Goal: Task Accomplishment & Management: Use online tool/utility

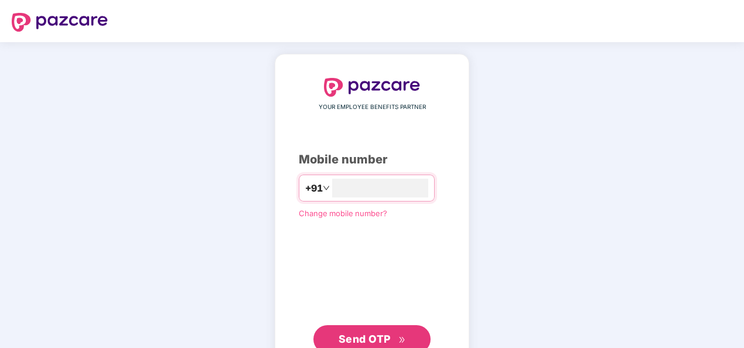
type input "**********"
click at [309, 262] on div "**********" at bounding box center [372, 215] width 146 height 275
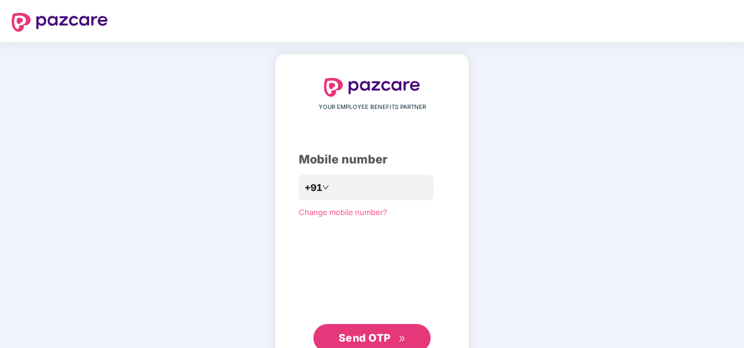
click at [377, 338] on span "Send OTP" at bounding box center [365, 338] width 52 height 12
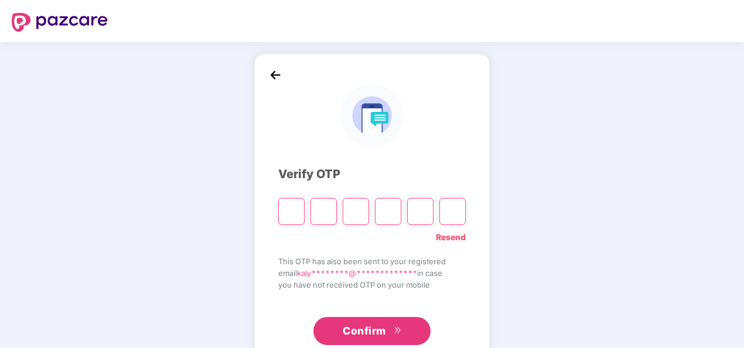
type input "*"
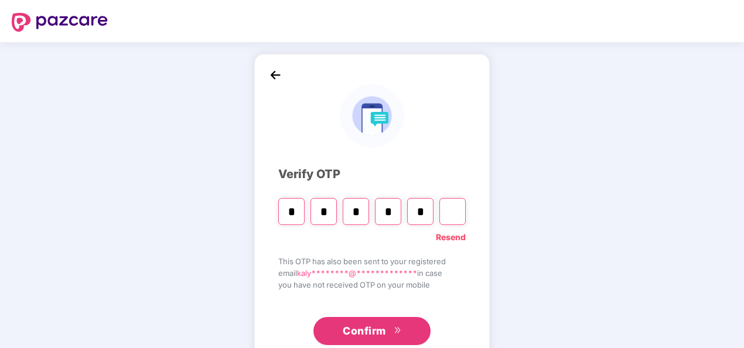
type input "*"
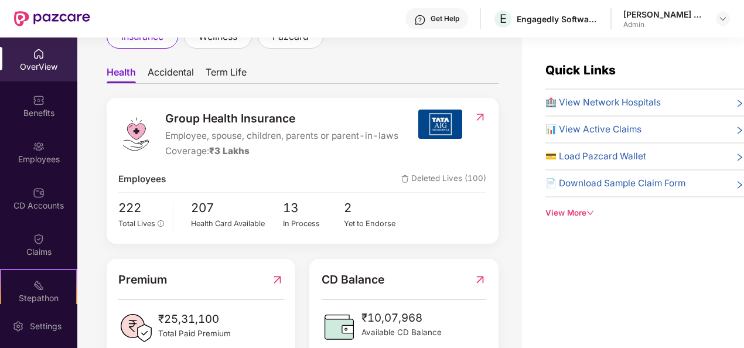
scroll to position [105, 0]
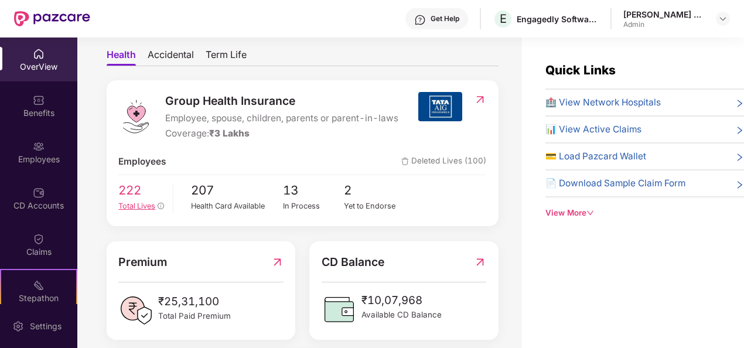
click at [145, 197] on span "222" at bounding box center [141, 190] width 46 height 19
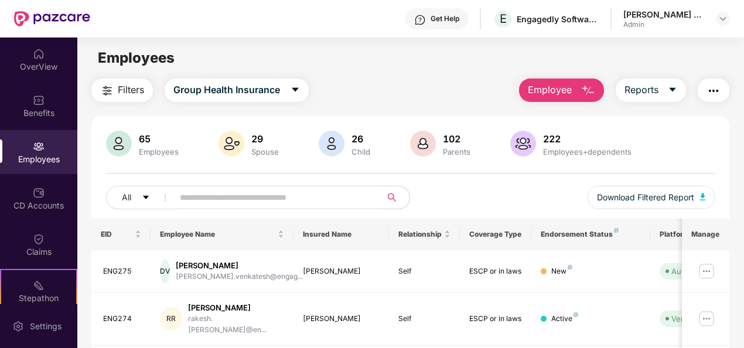
click at [266, 196] on input "text" at bounding box center [273, 198] width 186 height 18
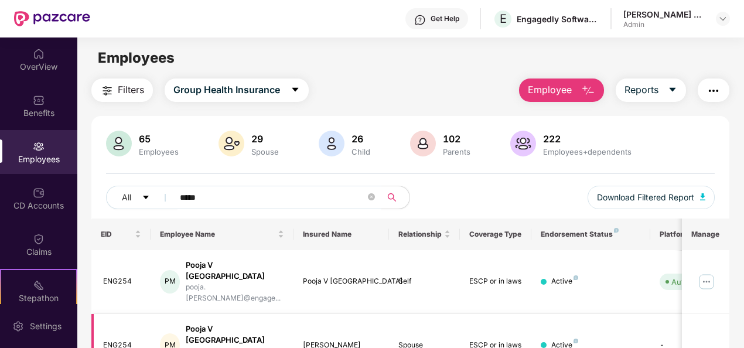
type input "*****"
click at [229, 323] on div "Pooja V [GEOGRAPHIC_DATA]" at bounding box center [235, 334] width 98 height 22
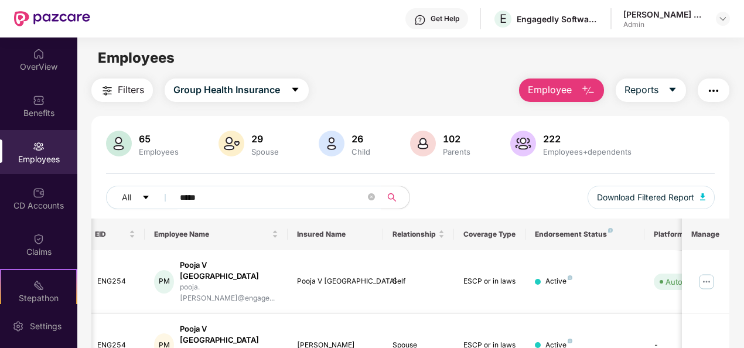
scroll to position [1, 0]
click at [373, 195] on icon "close-circle" at bounding box center [371, 196] width 7 height 7
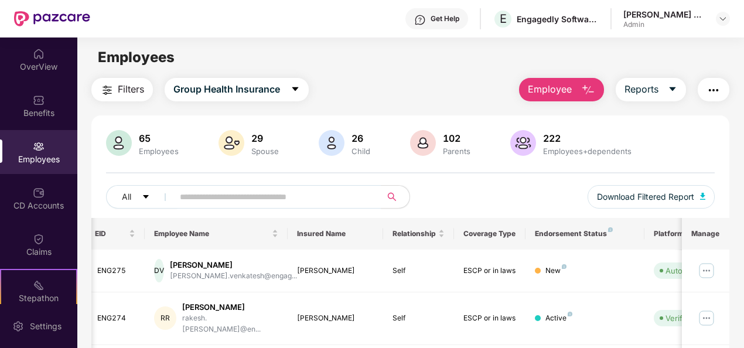
click at [552, 140] on div "222" at bounding box center [587, 138] width 93 height 12
click at [642, 193] on span "Download Filtered Report" at bounding box center [645, 196] width 97 height 13
click at [352, 59] on div "Employees" at bounding box center [410, 57] width 666 height 22
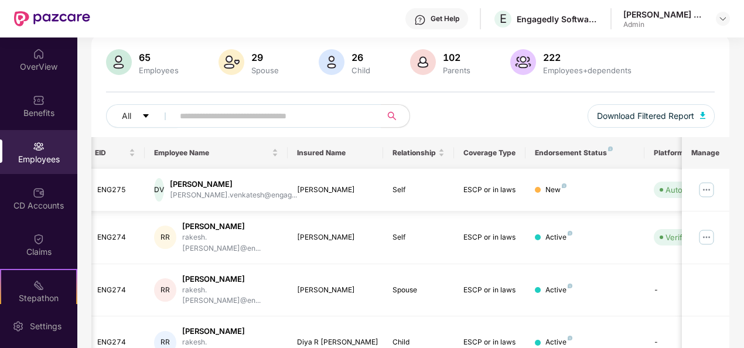
scroll to position [0, 0]
